Goal: Information Seeking & Learning: Learn about a topic

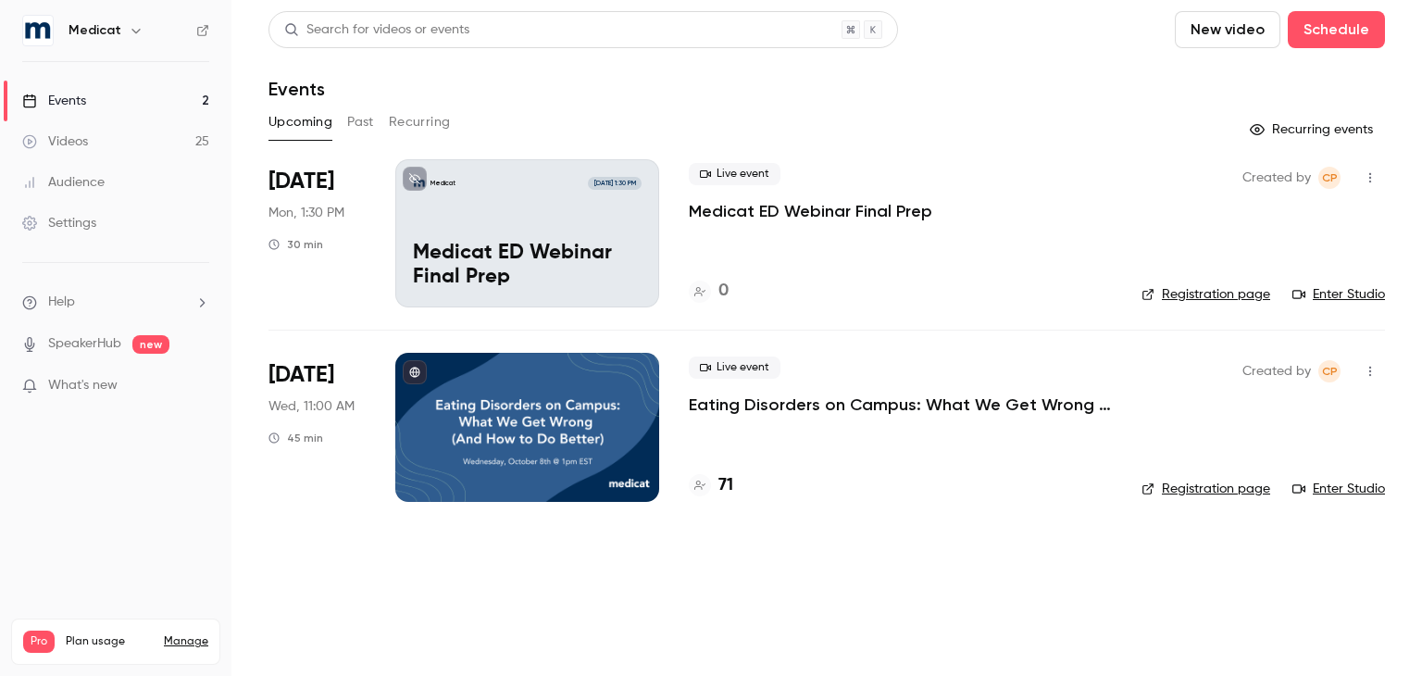
click at [348, 113] on button "Past" at bounding box center [360, 122] width 27 height 30
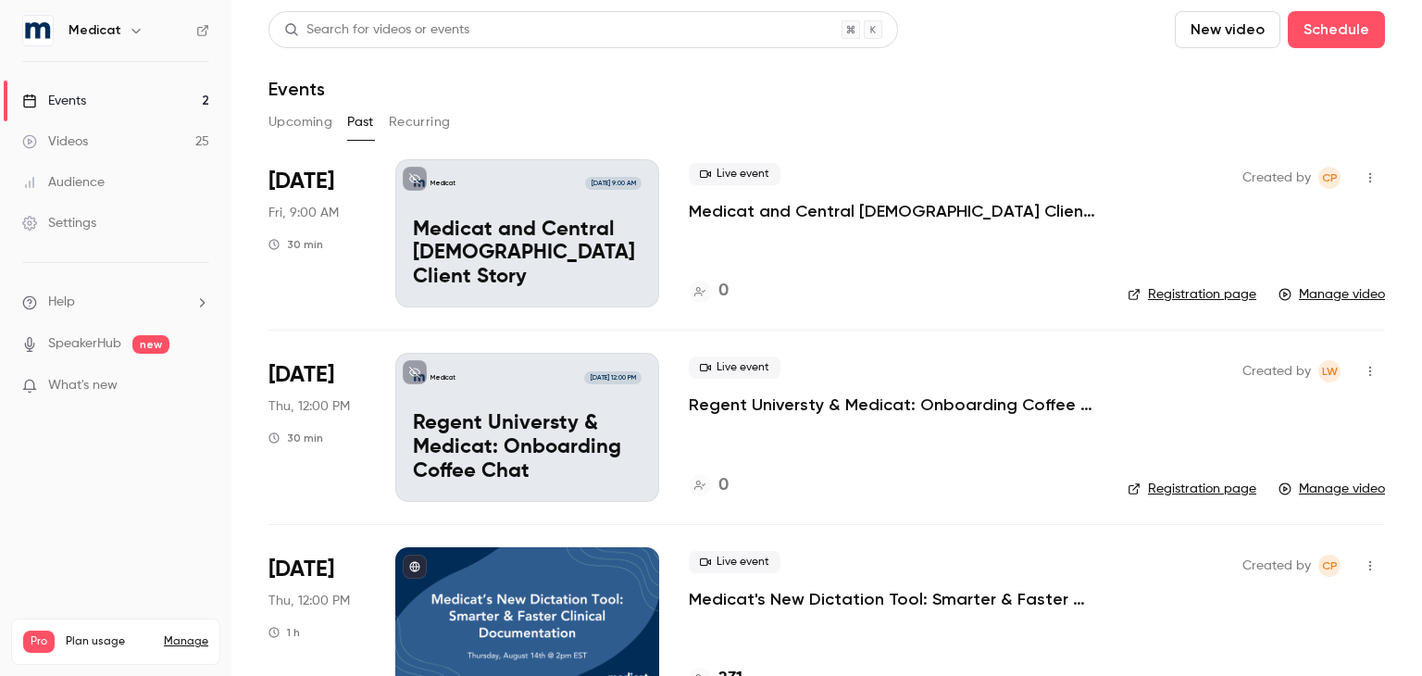
click at [841, 201] on p "Medicat and Central [DEMOGRAPHIC_DATA] Client Story" at bounding box center [893, 211] width 409 height 22
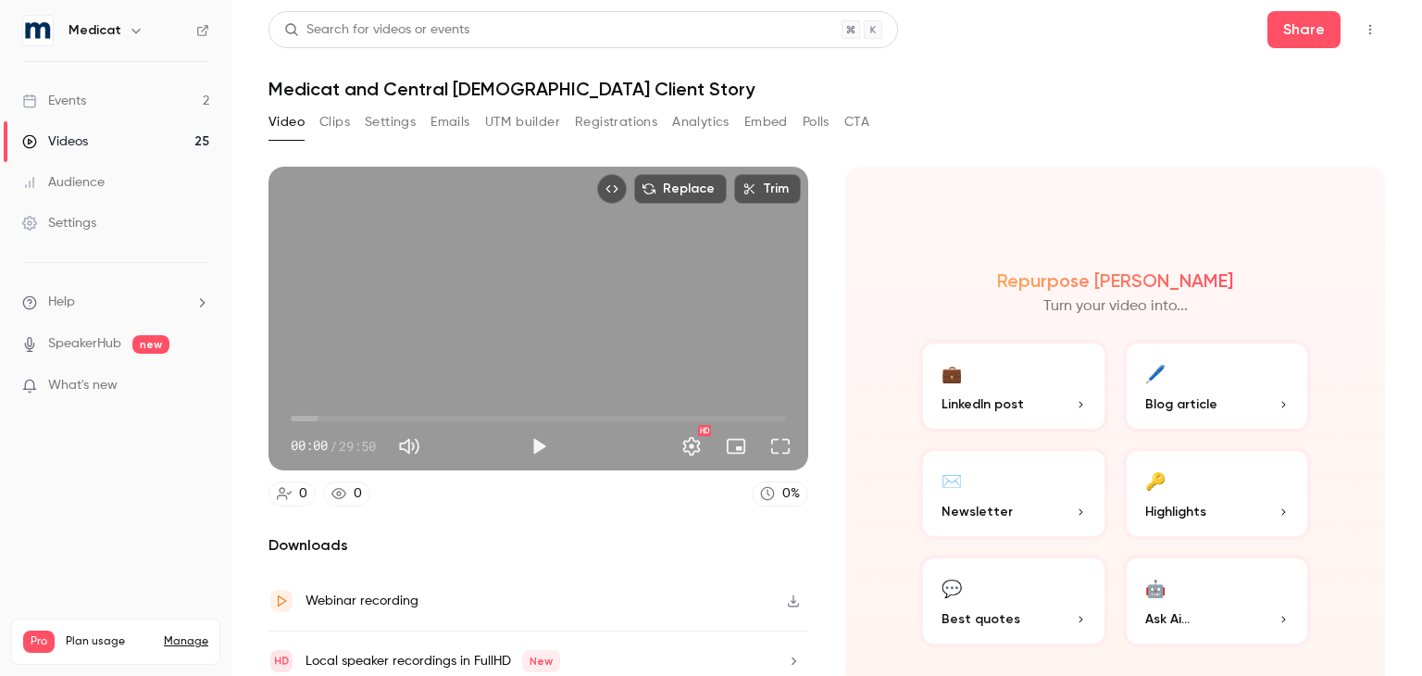
scroll to position [70, 0]
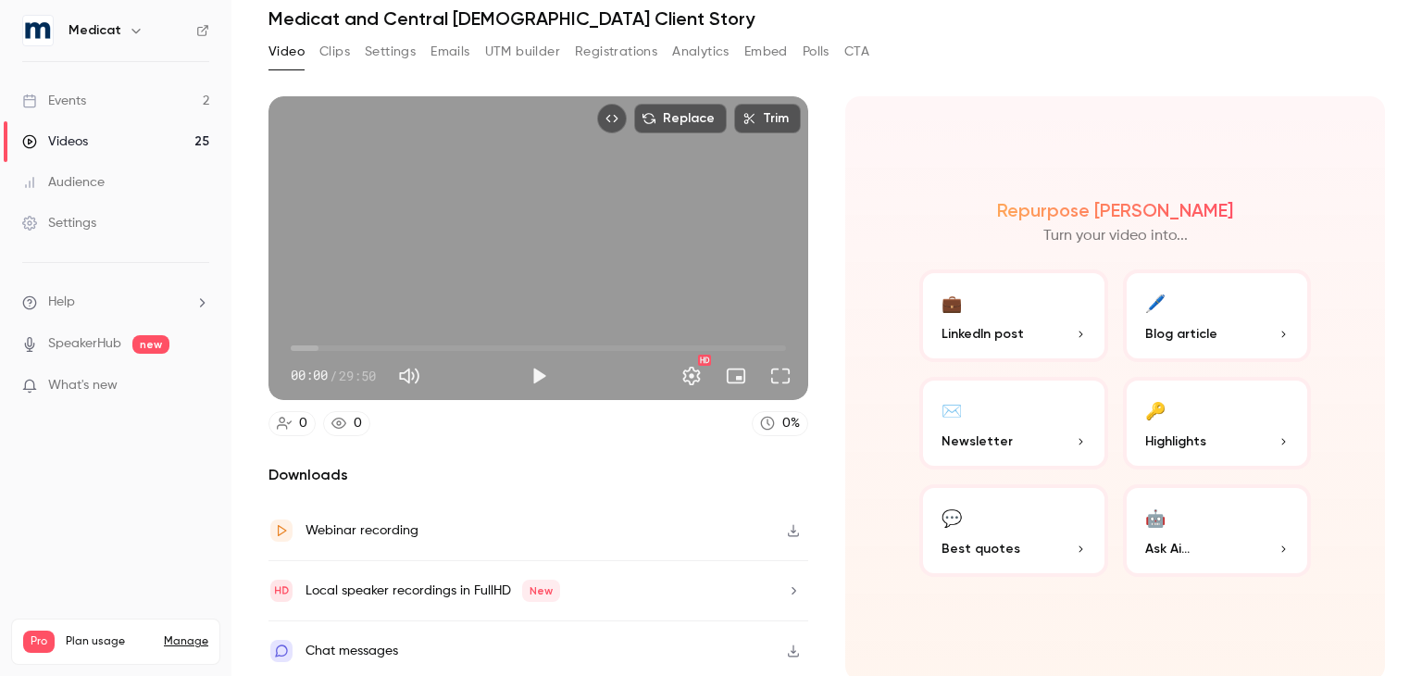
click at [1198, 534] on button "🤖 Ask Ai..." at bounding box center [1217, 530] width 189 height 93
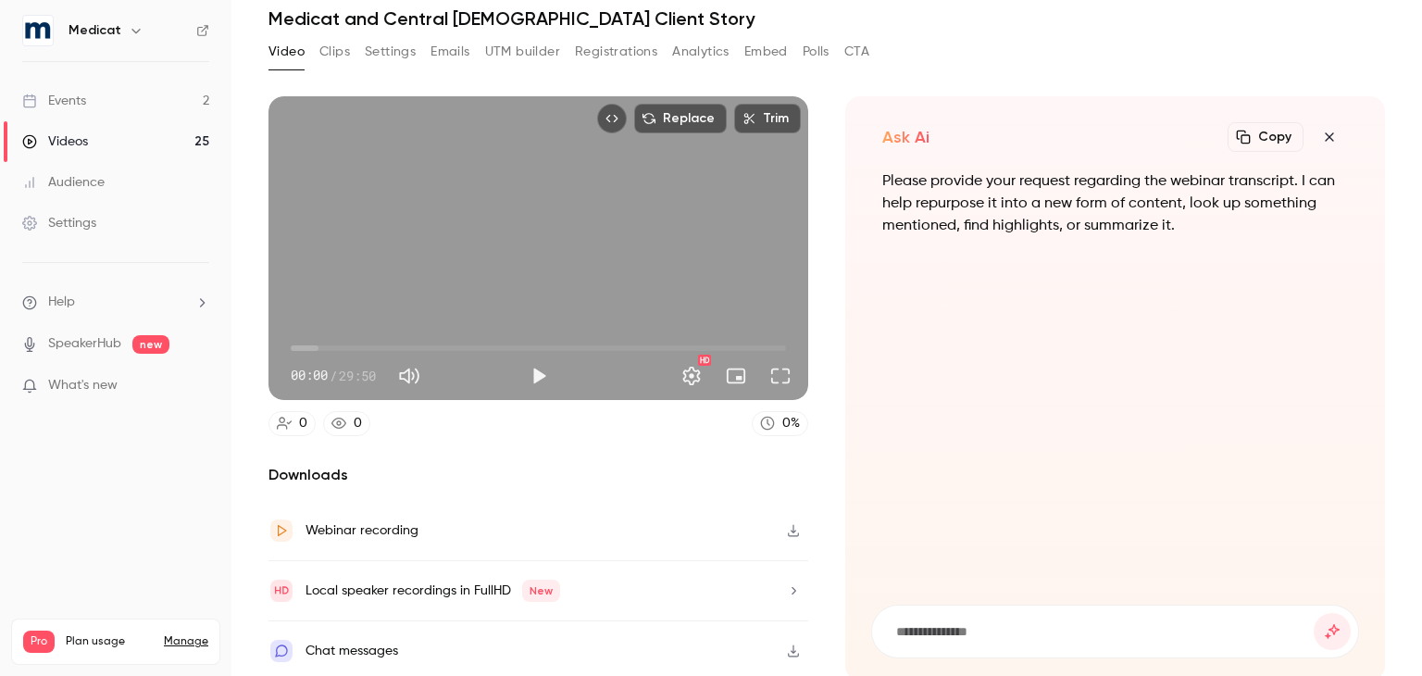
click at [966, 636] on input at bounding box center [1104, 631] width 419 height 20
paste input "**********"
type input "**********"
click at [1314, 613] on button "submit" at bounding box center [1332, 631] width 37 height 37
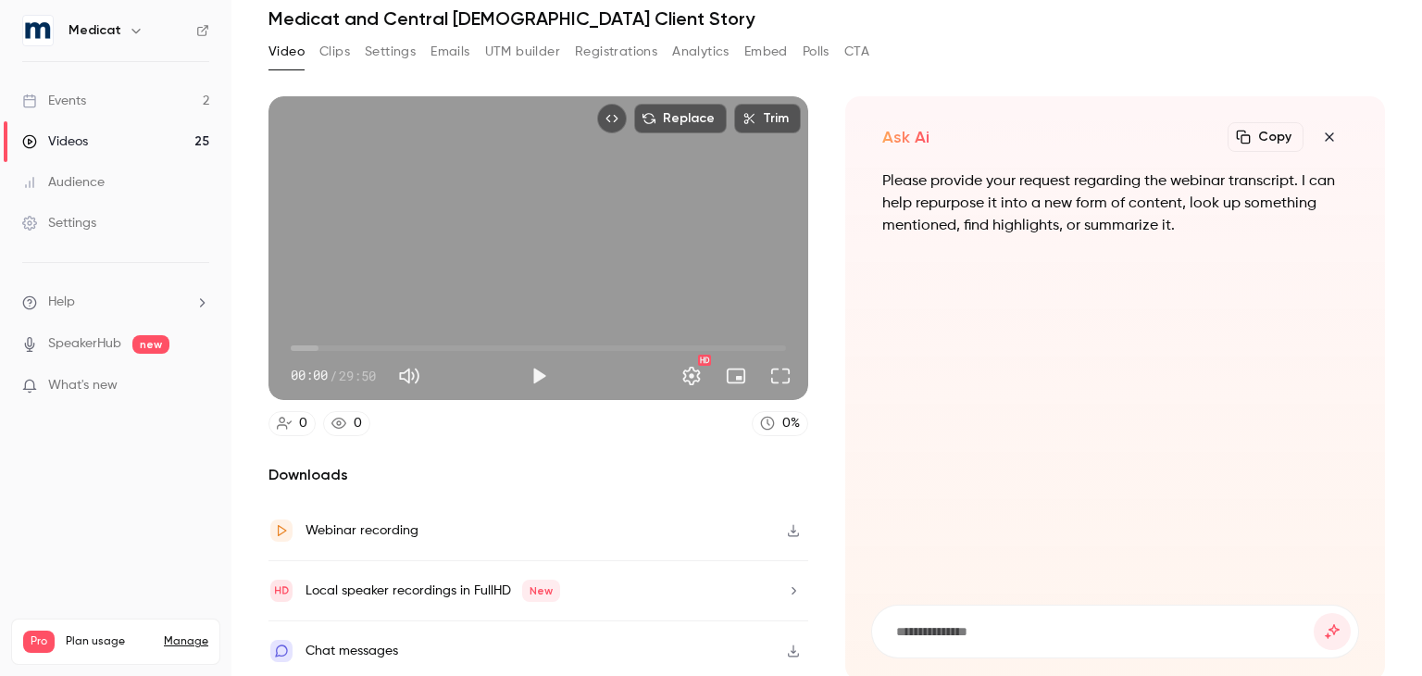
scroll to position [0, 0]
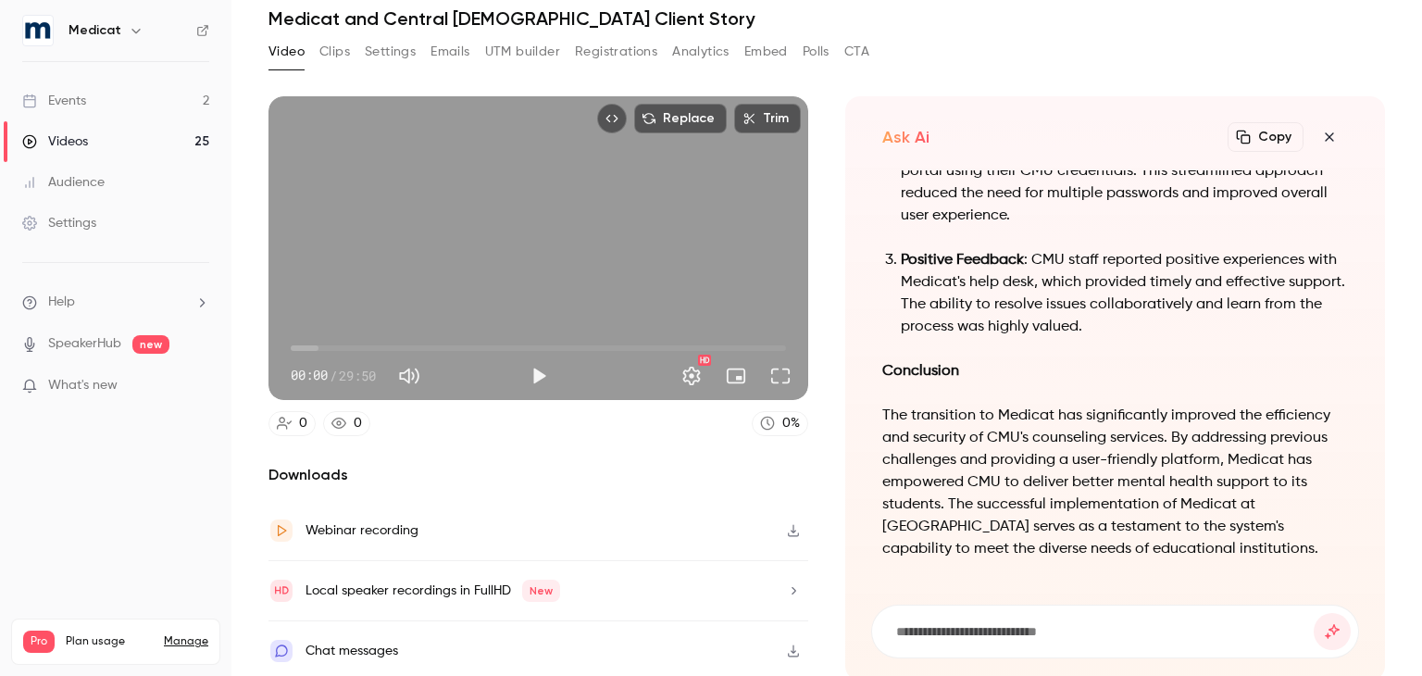
click at [1250, 141] on button "Copy" at bounding box center [1266, 137] width 76 height 30
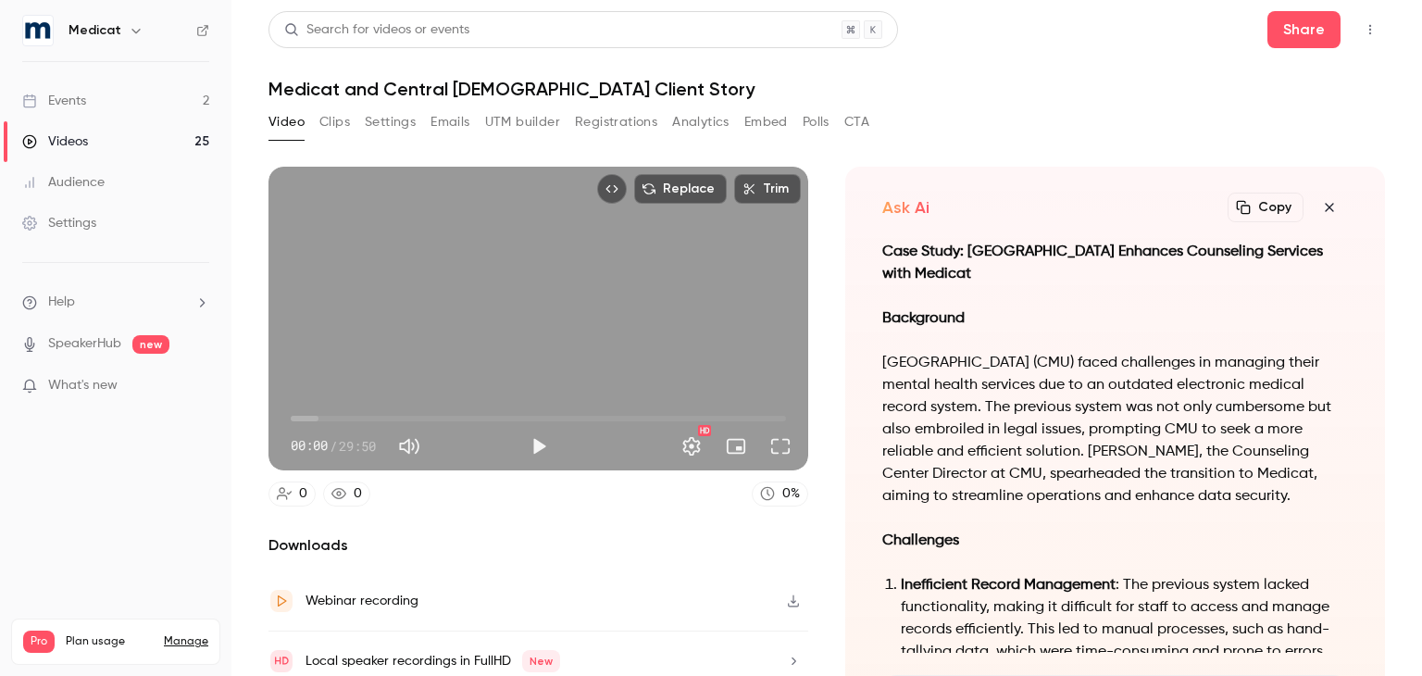
scroll to position [-1415, 0]
click at [94, 301] on li "Help" at bounding box center [115, 302] width 187 height 19
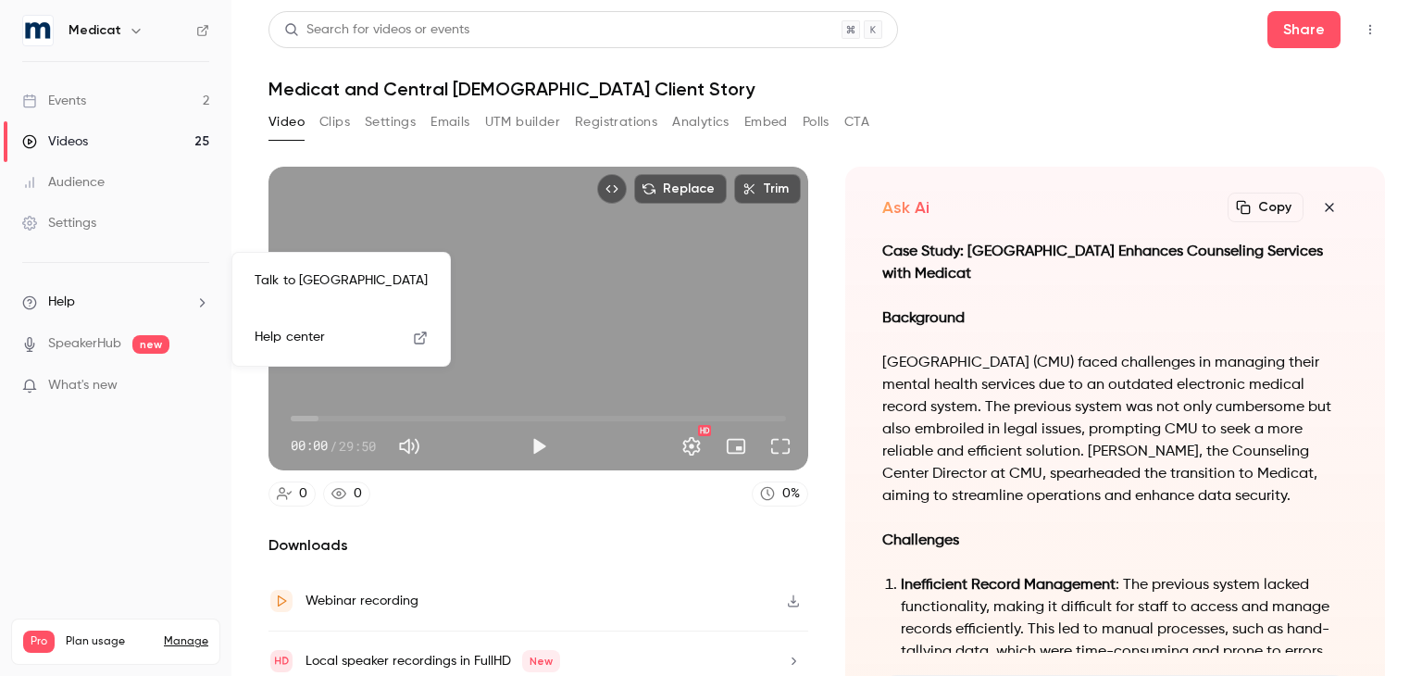
click at [294, 284] on link "Talk to [GEOGRAPHIC_DATA]" at bounding box center [341, 281] width 203 height 49
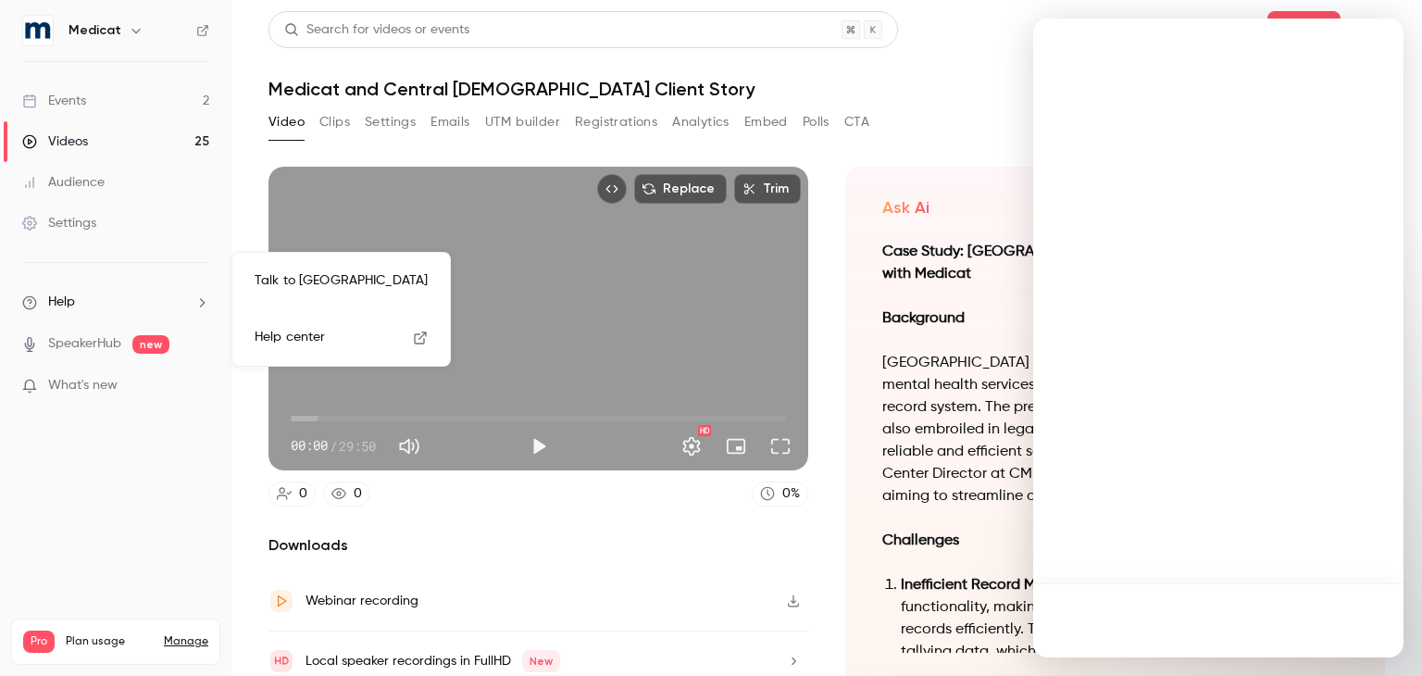
scroll to position [0, 0]
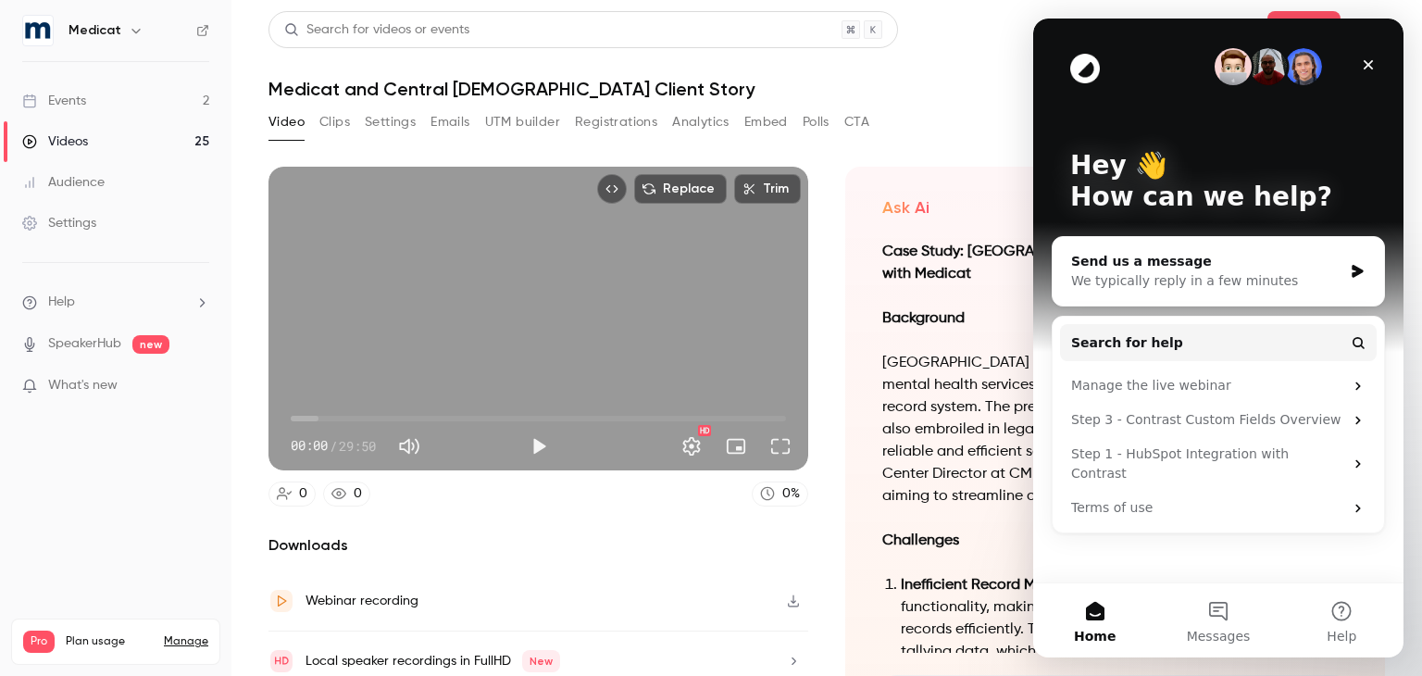
click at [803, 171] on section "Replace Trim 00:00 00:00 / 29:50 HD 0 0 0 % Downloads Webinar recording Local s…" at bounding box center [827, 398] width 1117 height 463
click at [1374, 56] on div "Close" at bounding box center [1368, 64] width 33 height 33
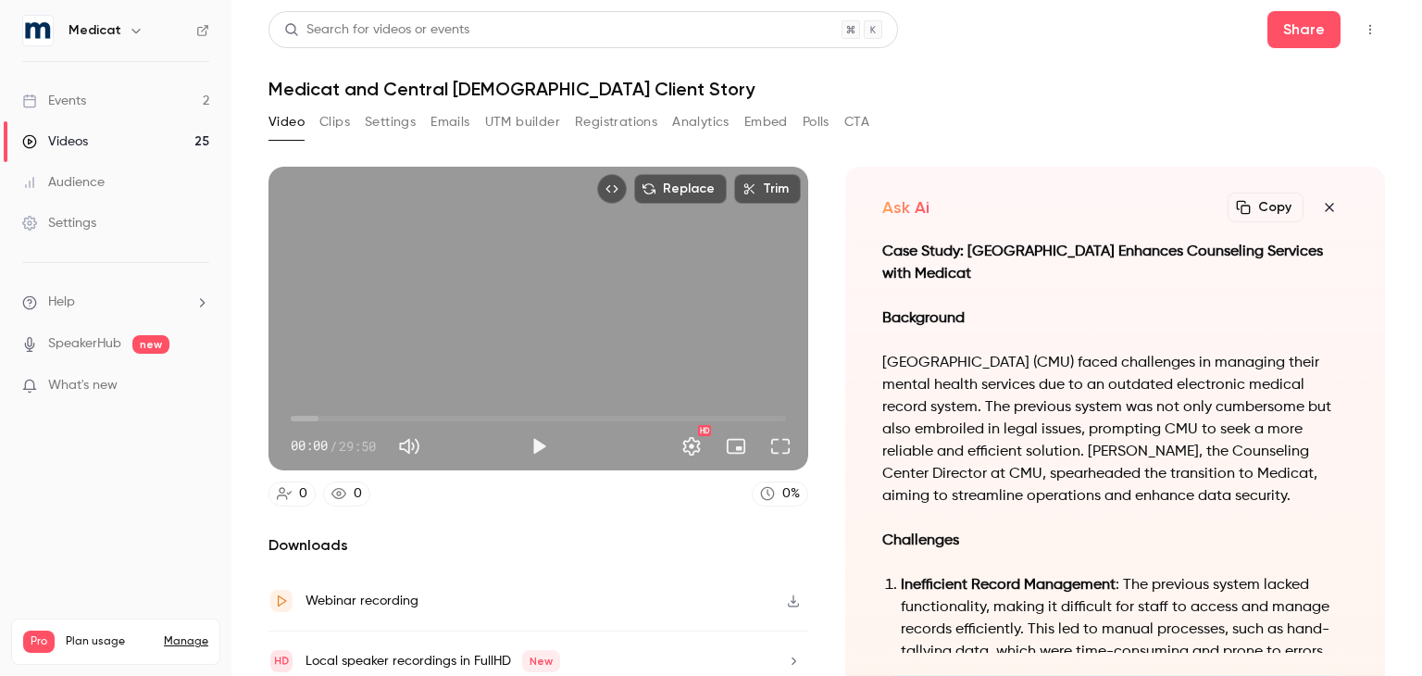
click at [341, 114] on button "Clips" at bounding box center [334, 122] width 31 height 30
